Goal: Information Seeking & Learning: Learn about a topic

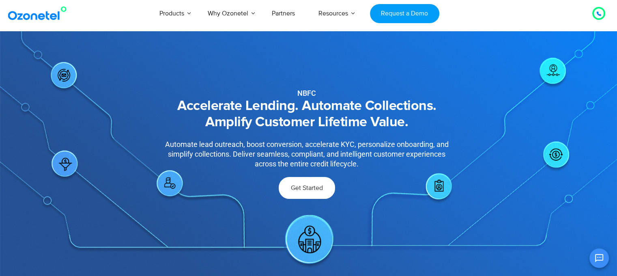
click at [316, 191] on span "Get Started" at bounding box center [307, 188] width 32 height 6
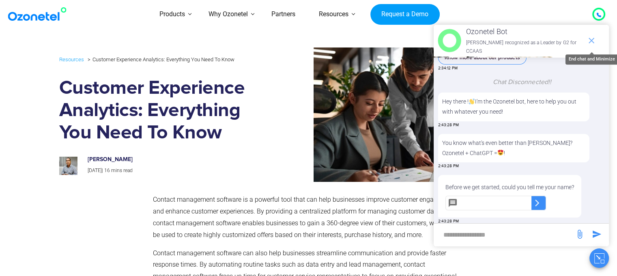
click at [592, 39] on icon "end chat or minimize" at bounding box center [592, 41] width 10 height 10
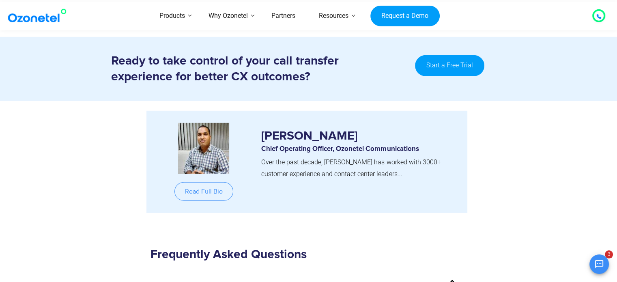
scroll to position [8472, 0]
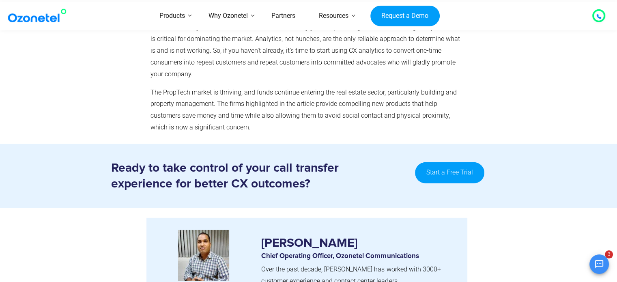
click at [445, 174] on link "Start a Free Trial" at bounding box center [449, 172] width 69 height 21
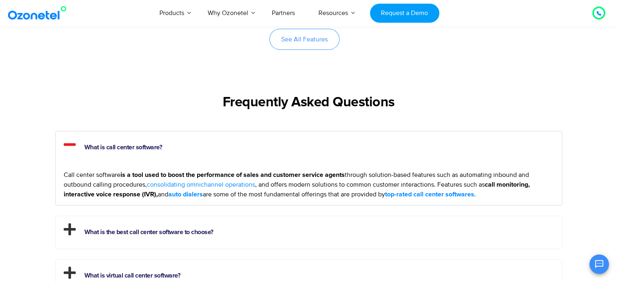
scroll to position [2096, 0]
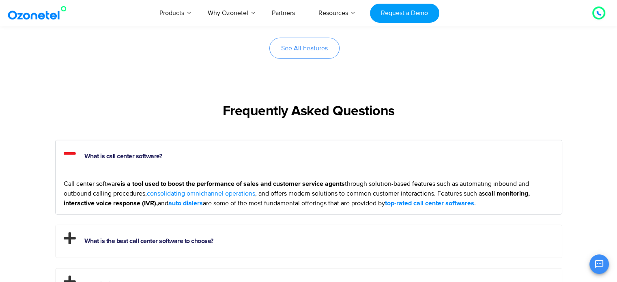
click at [222, 193] on link "consolidating omnichannel operations" at bounding box center [201, 194] width 108 height 10
